Goal: Use online tool/utility: Utilize a website feature to perform a specific function

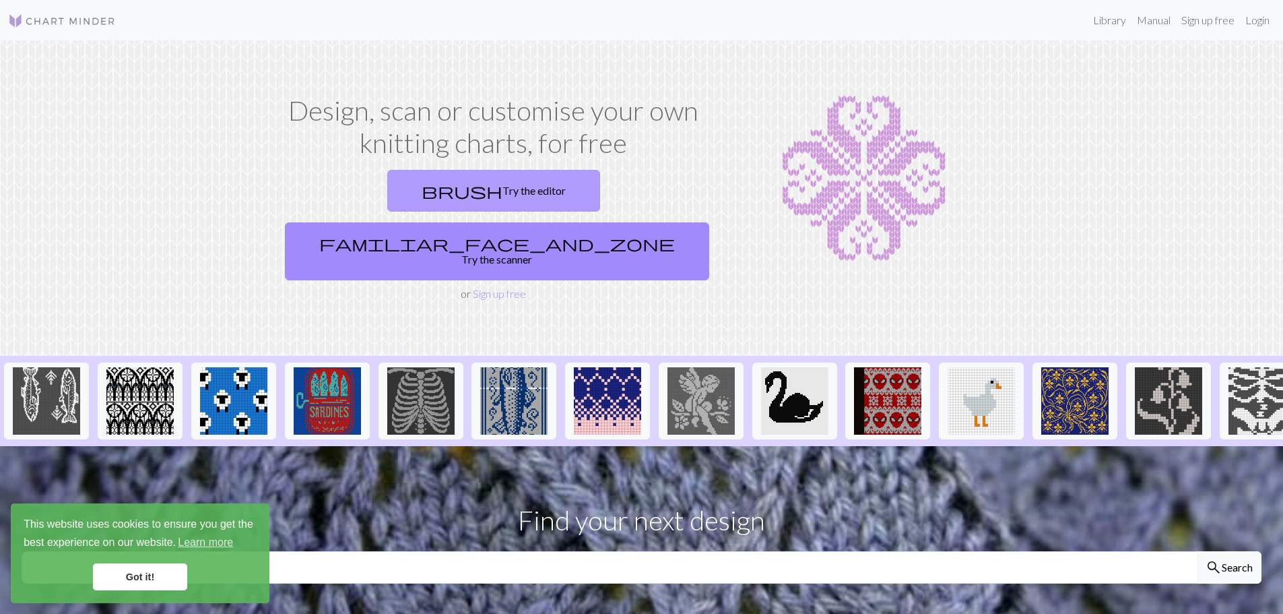
click at [388, 192] on link "brush Try the editor" at bounding box center [493, 191] width 213 height 42
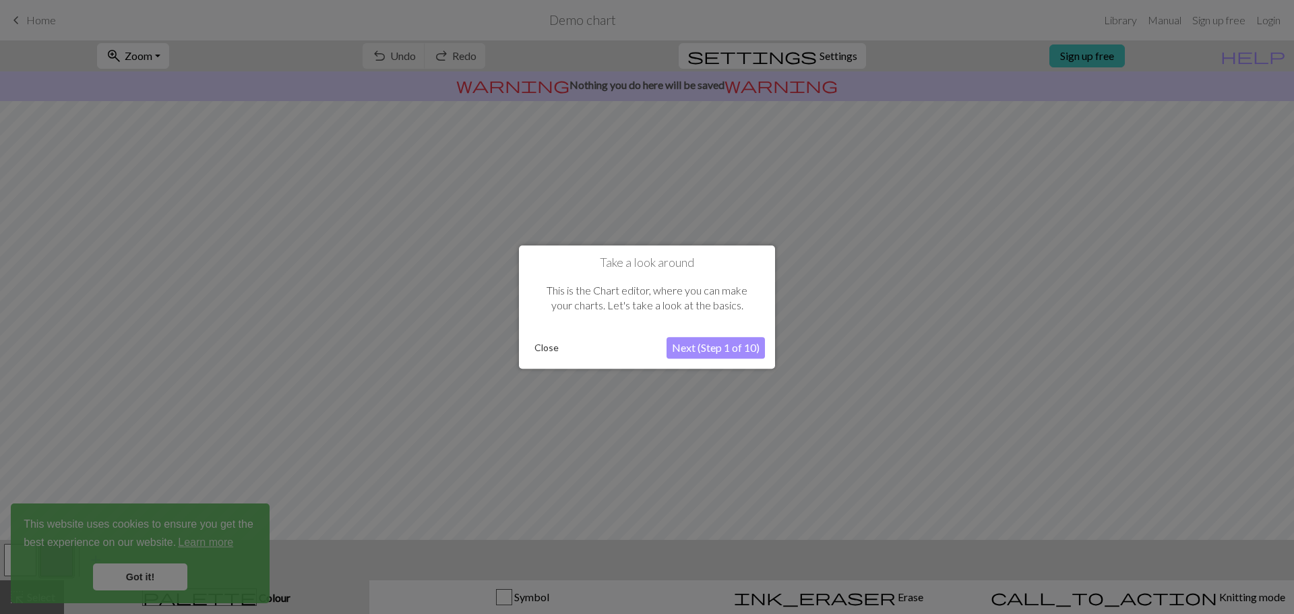
click at [540, 348] on button "Close" at bounding box center [546, 348] width 35 height 20
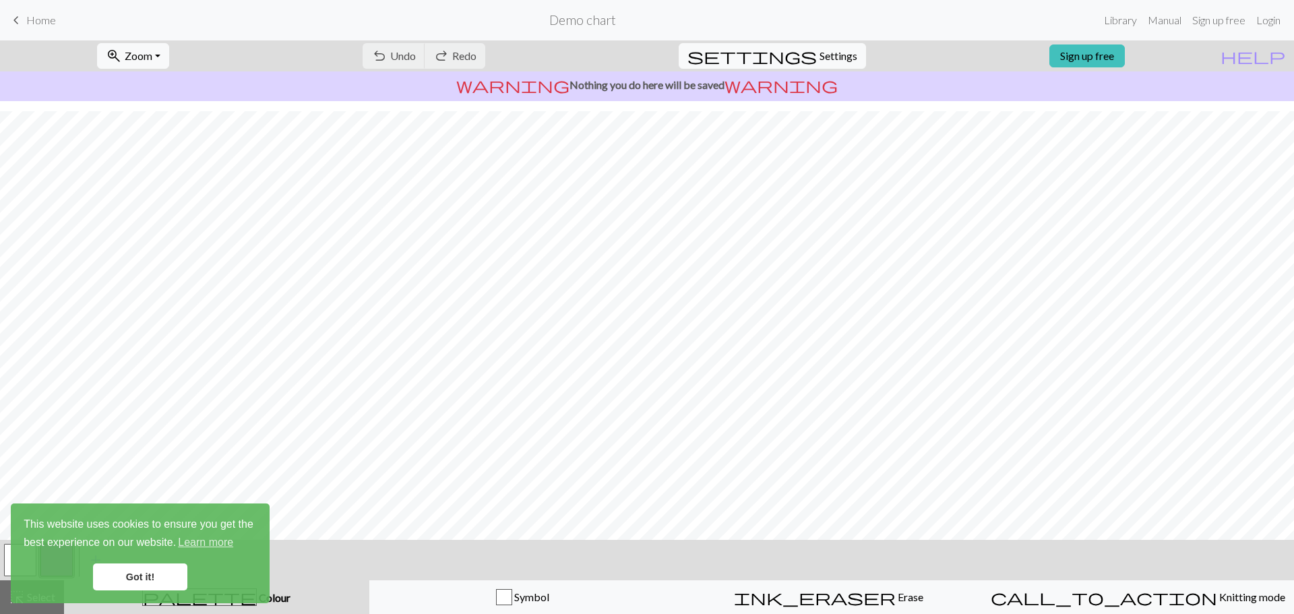
scroll to position [63, 0]
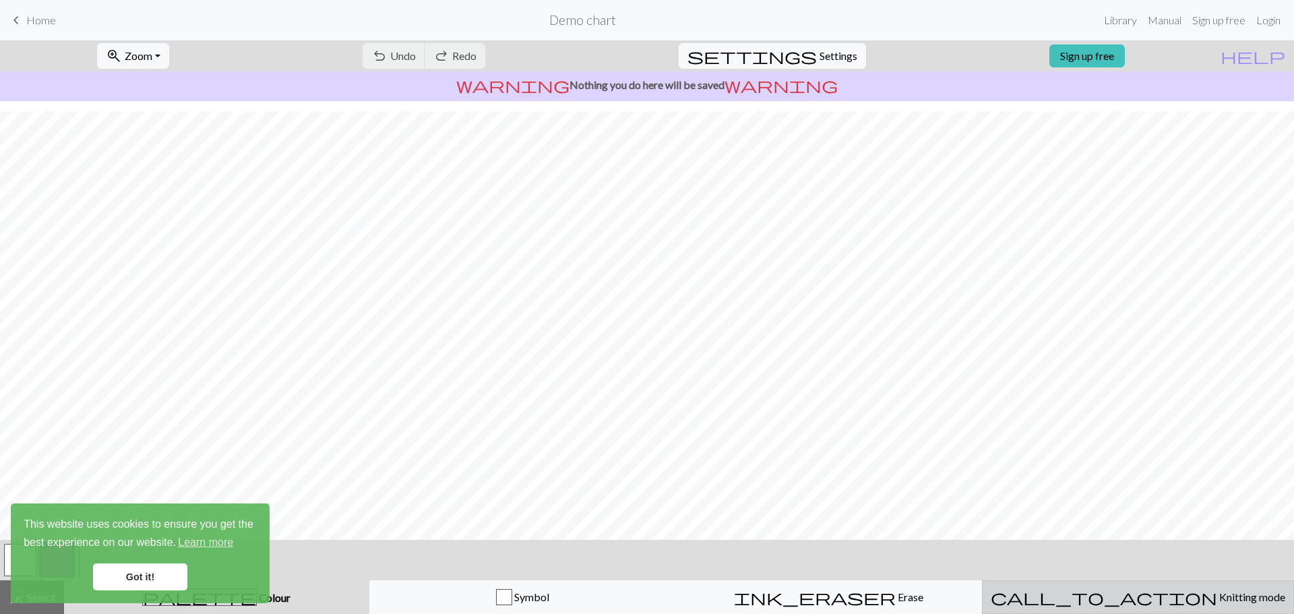
click at [1108, 599] on span "call_to_action" at bounding box center [1103, 597] width 226 height 19
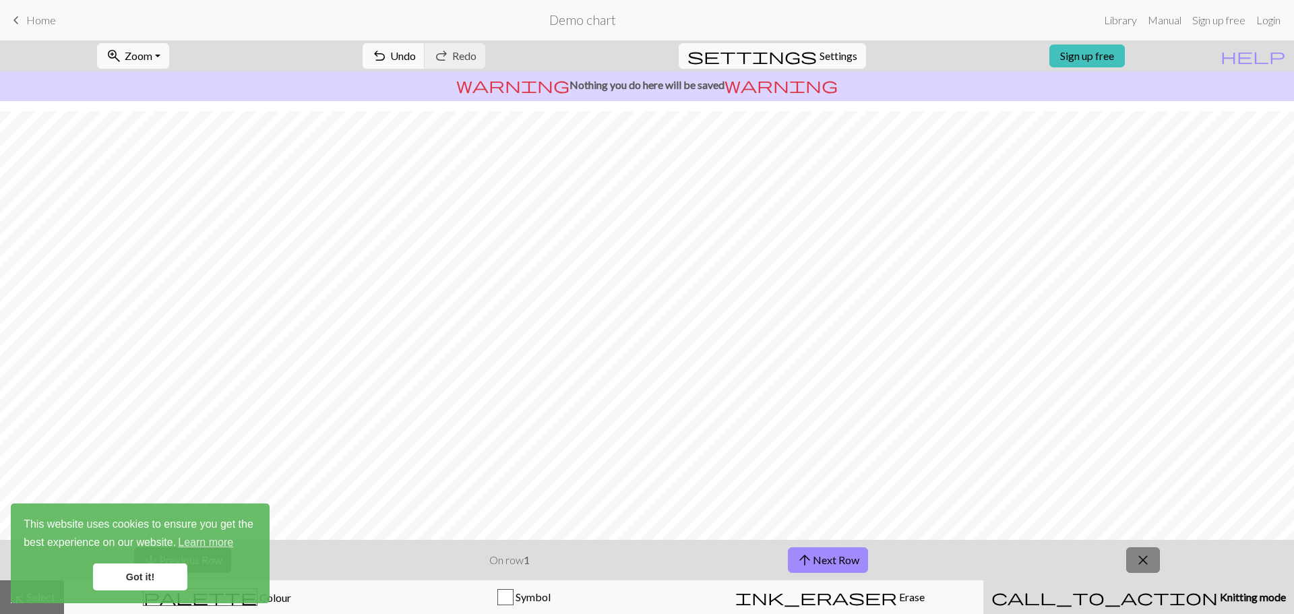
click at [1140, 554] on span "close" at bounding box center [1143, 559] width 16 height 19
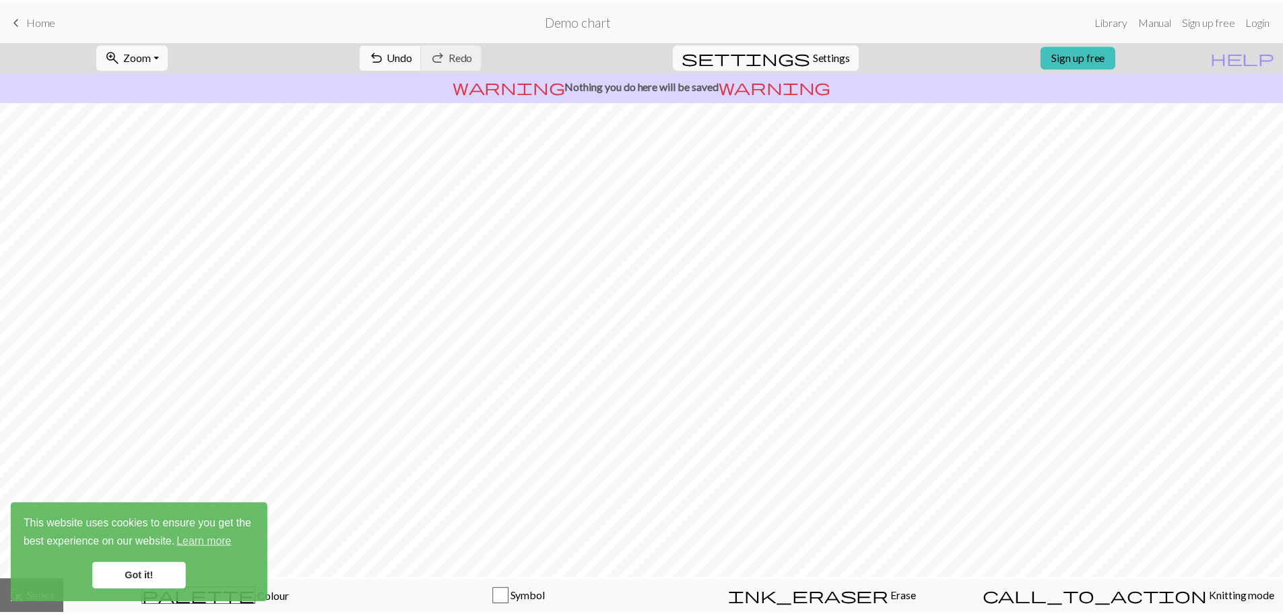
scroll to position [0, 0]
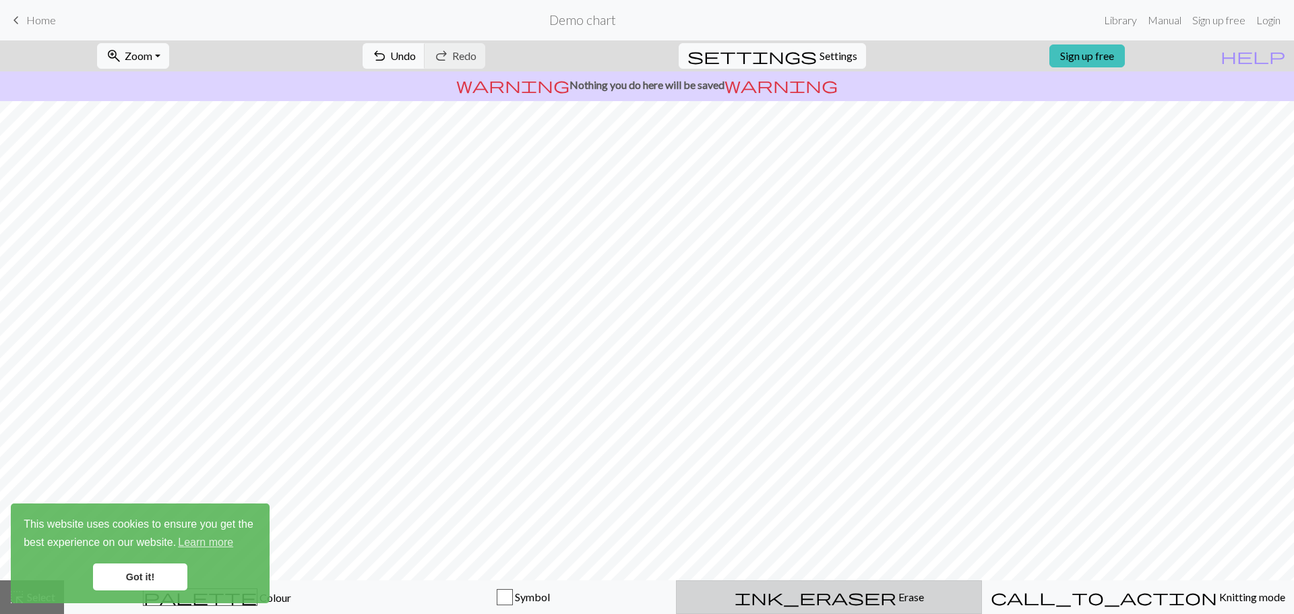
click at [896, 596] on span "Erase" at bounding box center [910, 596] width 28 height 13
